Goal: Information Seeking & Learning: Learn about a topic

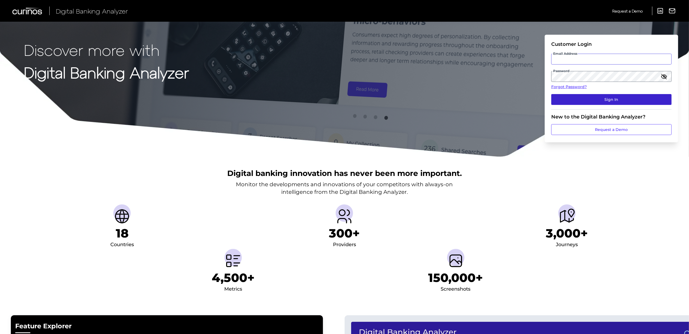
type input "[EMAIL_ADDRESS][PERSON_NAME][DOMAIN_NAME]"
click at [572, 97] on button "Sign In" at bounding box center [611, 99] width 120 height 11
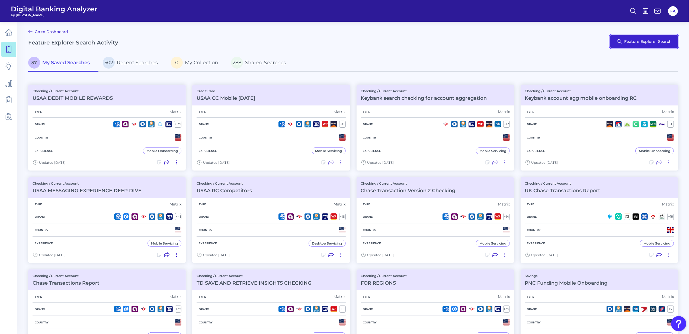
click at [650, 40] on button "Feature Explorer Search" at bounding box center [644, 41] width 68 height 13
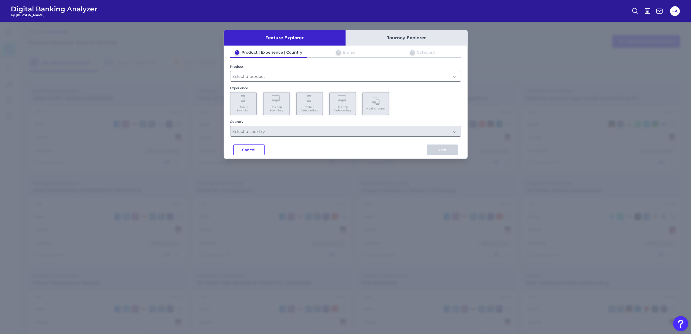
click at [293, 82] on div "1 Product | Experience | Country 2 Brand 3 Category Product Experience Mobile S…" at bounding box center [346, 93] width 244 height 87
click at [286, 81] on input "text" at bounding box center [345, 76] width 230 height 10
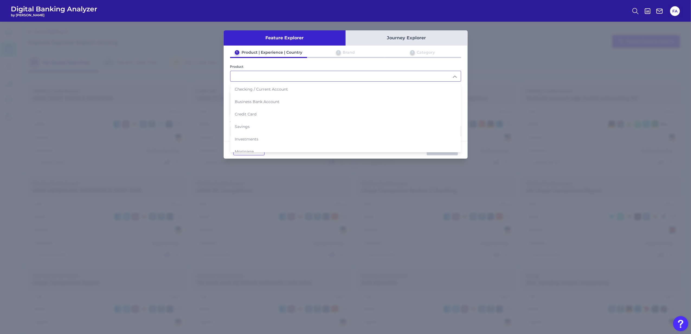
click at [279, 92] on li "Checking / Current Account" at bounding box center [345, 89] width 230 height 12
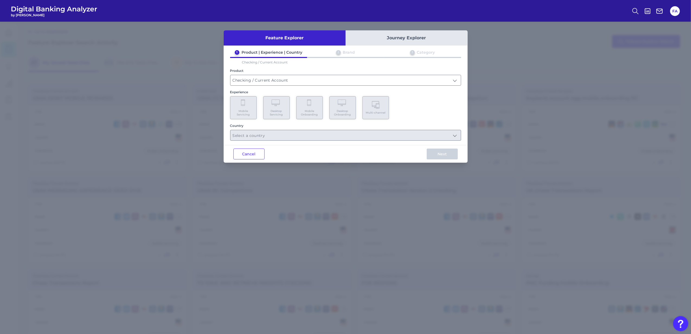
type input "Checking / Current Account"
click at [250, 151] on button "Cancel" at bounding box center [248, 154] width 31 height 11
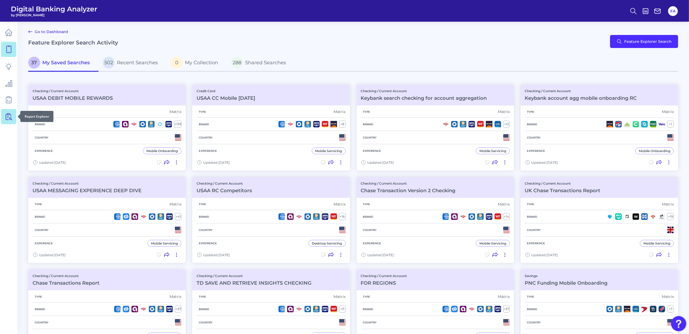
click at [6, 121] on link at bounding box center [8, 116] width 15 height 15
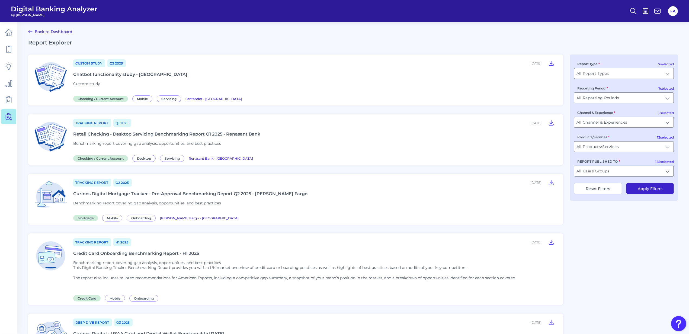
click at [599, 168] on input "All Users Groups" at bounding box center [623, 171] width 99 height 10
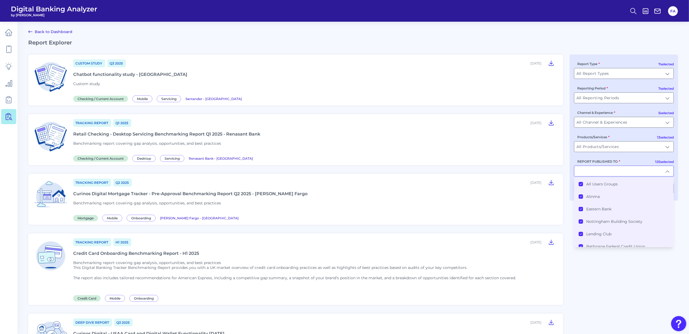
click at [593, 184] on label "All Users Groups" at bounding box center [601, 184] width 31 height 5
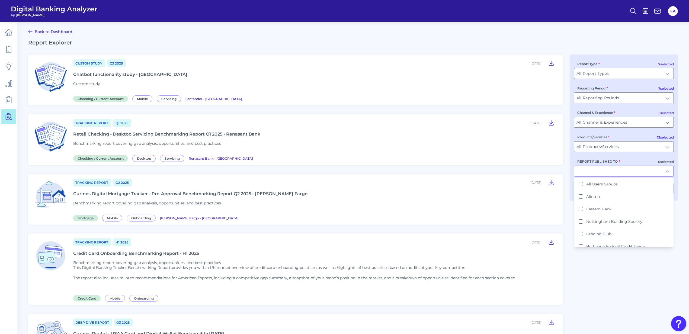
drag, startPoint x: 589, startPoint y: 168, endPoint x: 588, endPoint y: 170, distance: 2.8
click at [588, 169] on input "REPORT PUBLISHED TO" at bounding box center [623, 171] width 99 height 10
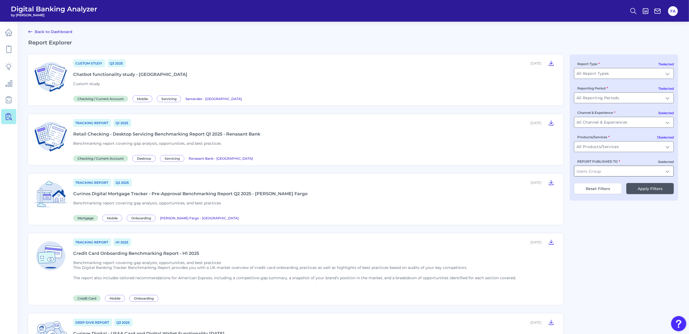
click at [589, 169] on input "REPORT PUBLISHED TO" at bounding box center [623, 171] width 99 height 10
click at [590, 190] on li "Discover" at bounding box center [623, 184] width 99 height 12
type input "Discover"
click at [626, 201] on div "7 selected Report Type All Report Types All Report Types 7 selected Reporting P…" at bounding box center [623, 127] width 108 height 146
click at [631, 193] on button "Apply Filters" at bounding box center [649, 188] width 47 height 11
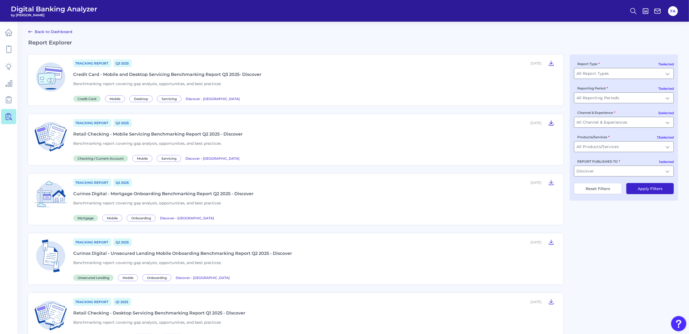
click at [549, 124] on icon at bounding box center [551, 123] width 4 height 5
click at [10, 31] on icon at bounding box center [9, 33] width 8 height 8
